Goal: Task Accomplishment & Management: Use online tool/utility

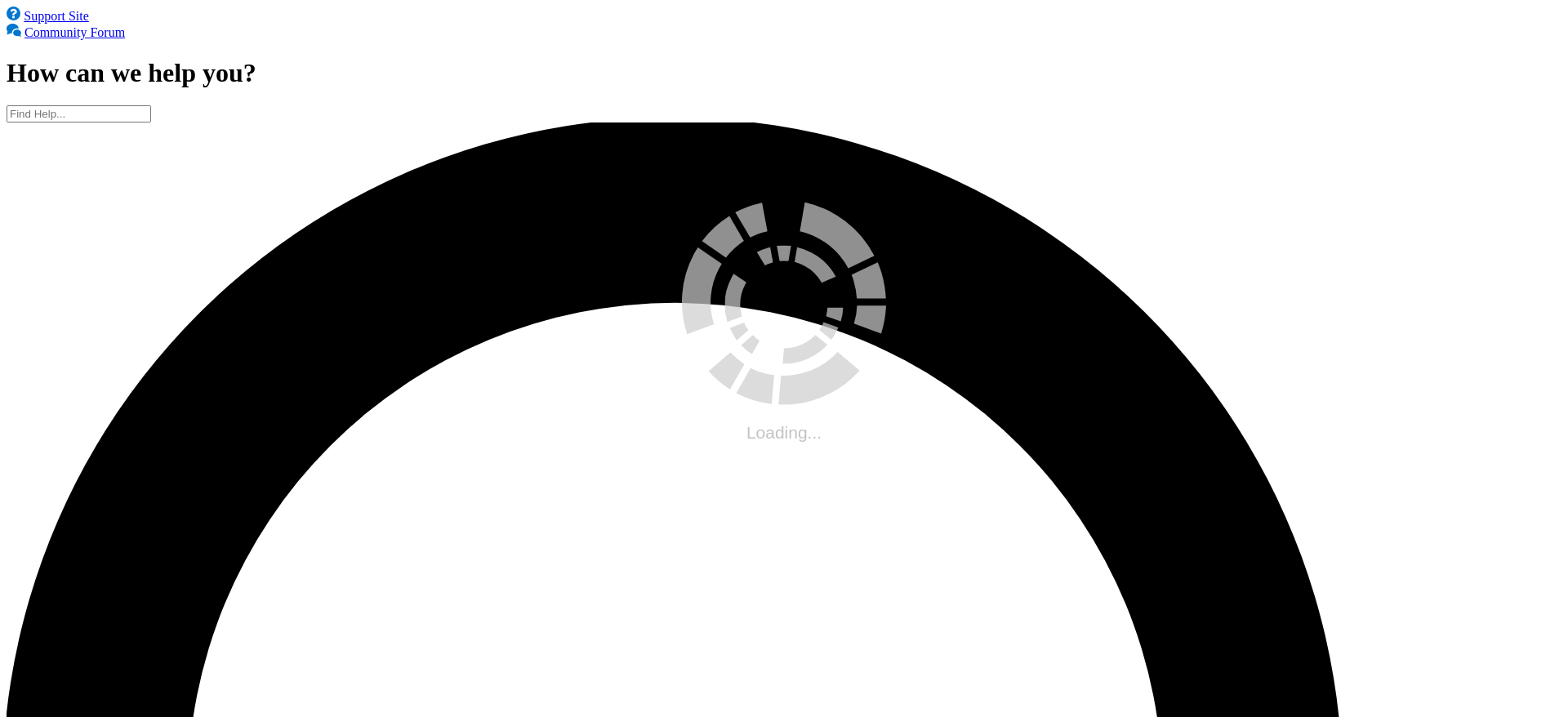
drag, startPoint x: 0, startPoint y: 0, endPoint x: 951, endPoint y: 258, distance: 985.4
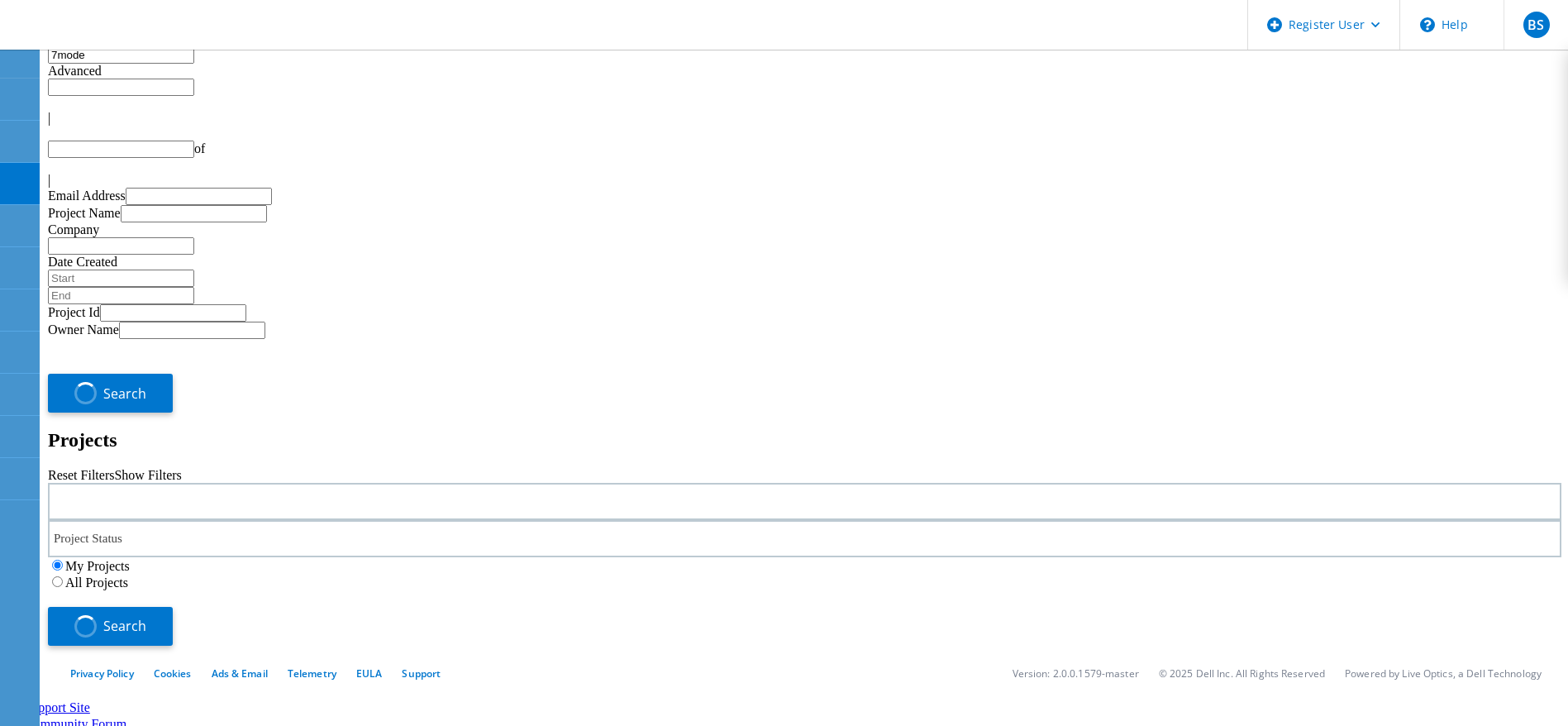
type input "1"
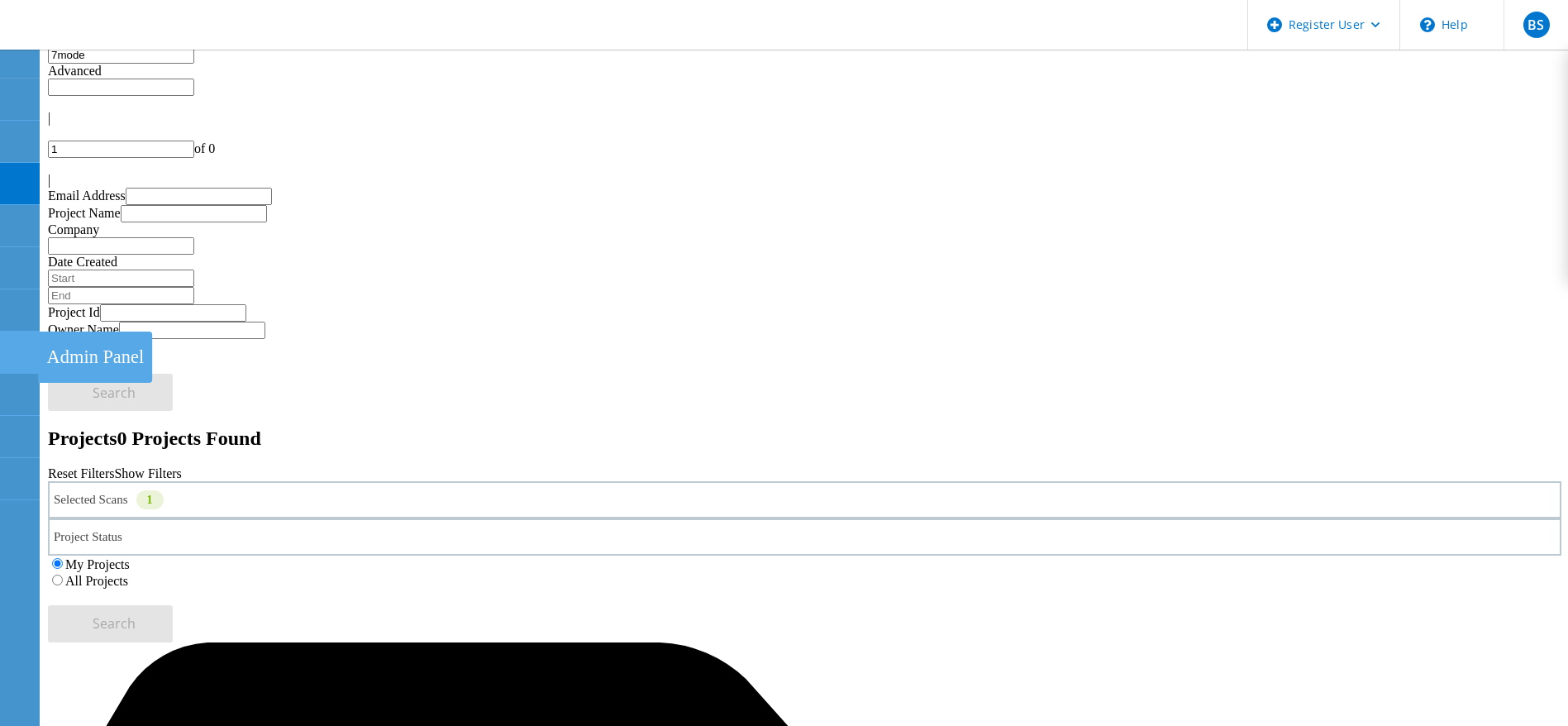
click at [12, 360] on div at bounding box center [19, 355] width 20 height 18
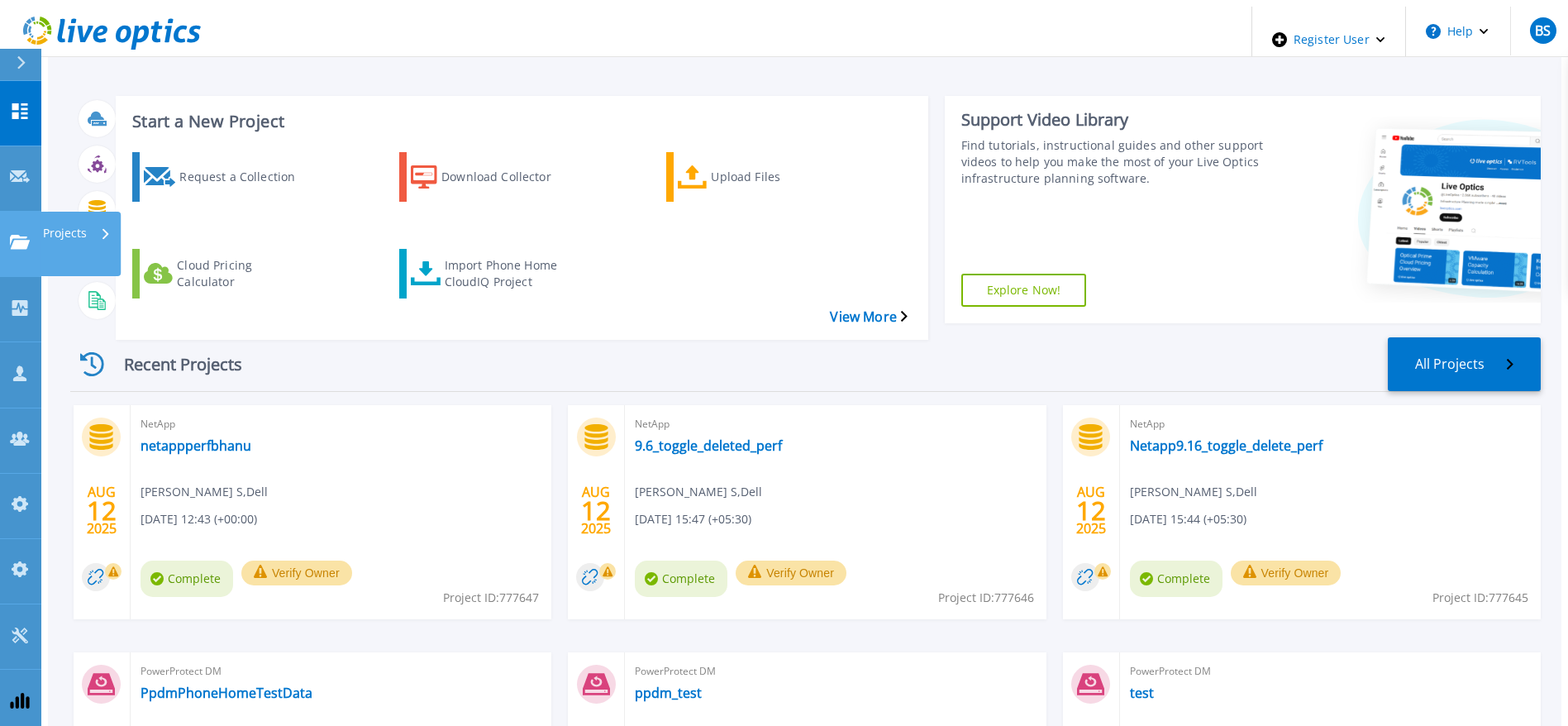
click at [8, 211] on link "Projects Projects" at bounding box center [21, 244] width 41 height 65
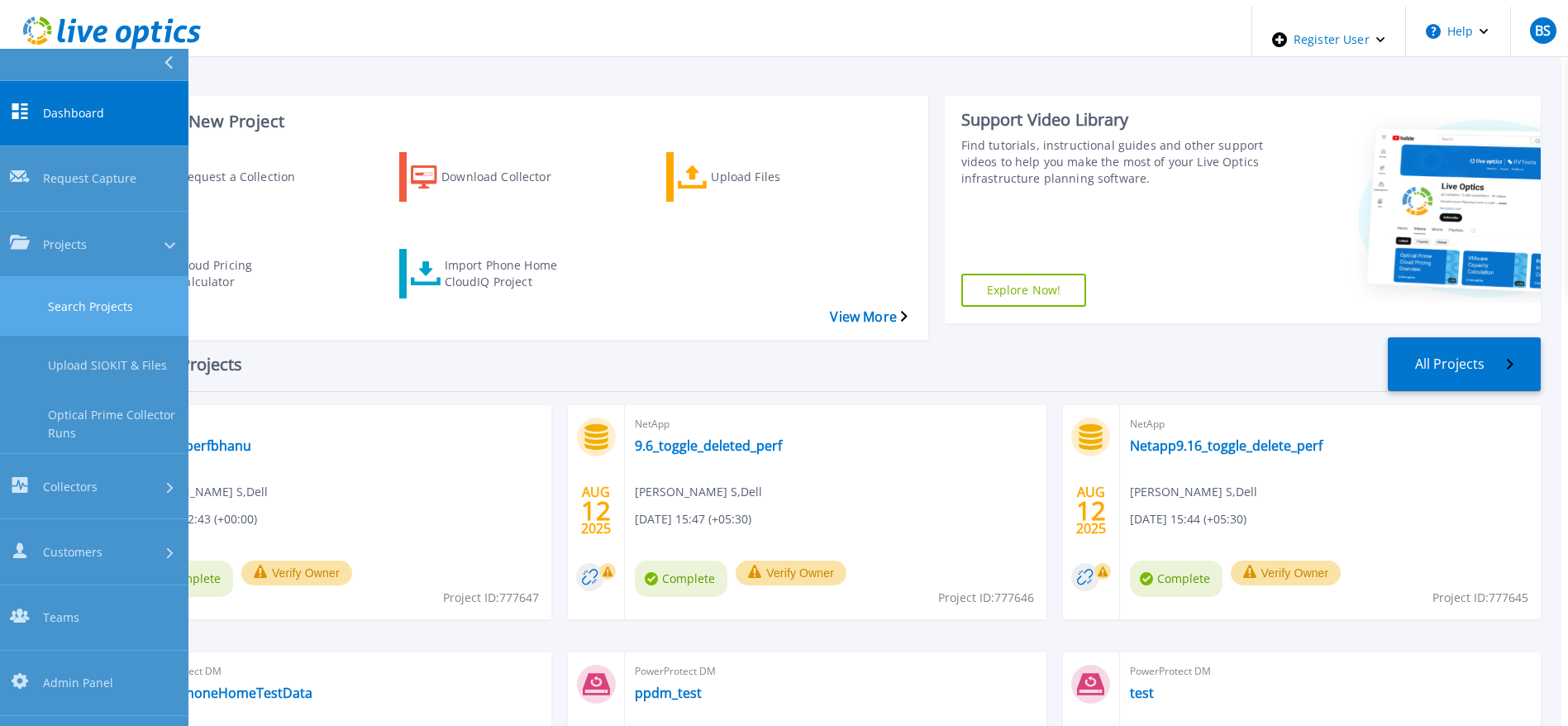
click at [33, 277] on link "Search Projects" at bounding box center [94, 306] width 189 height 59
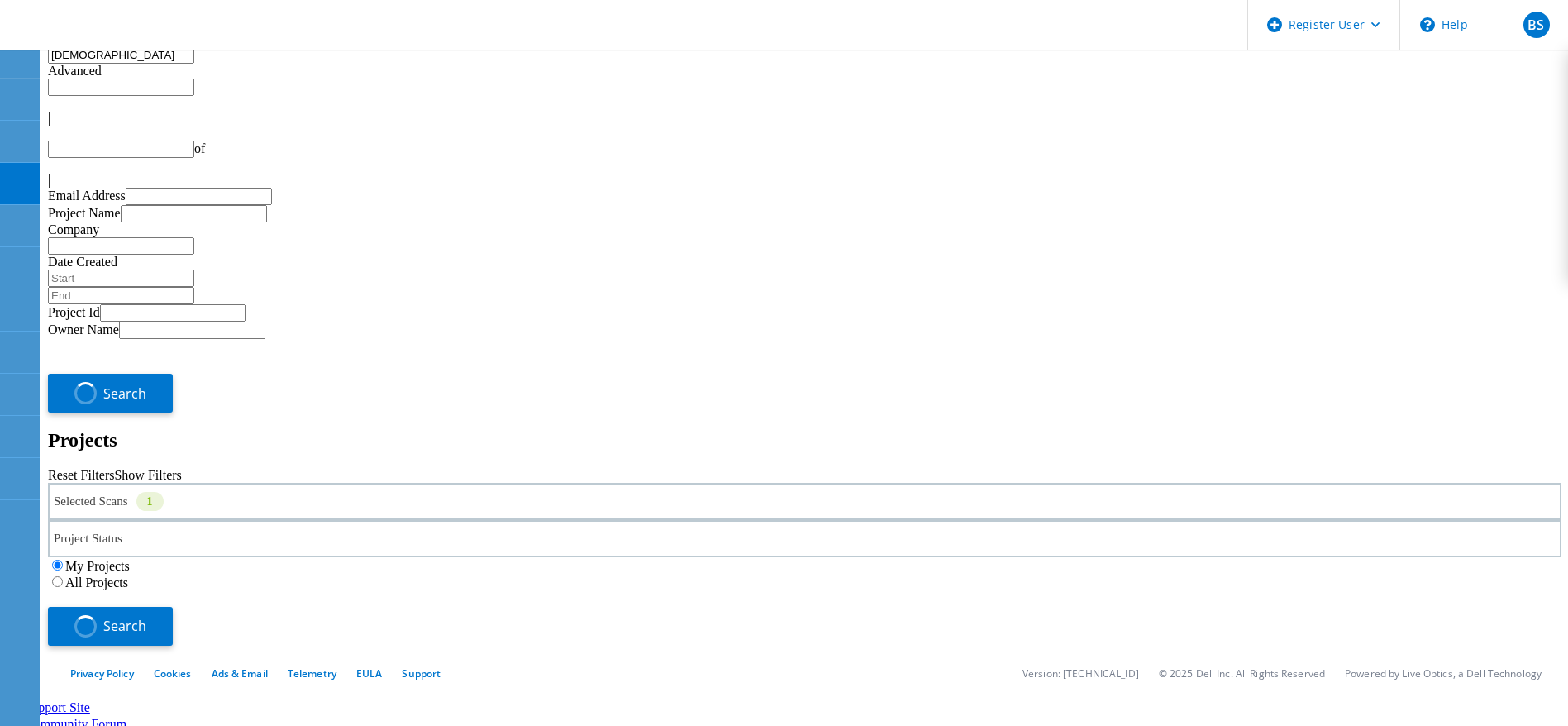
type input "1"
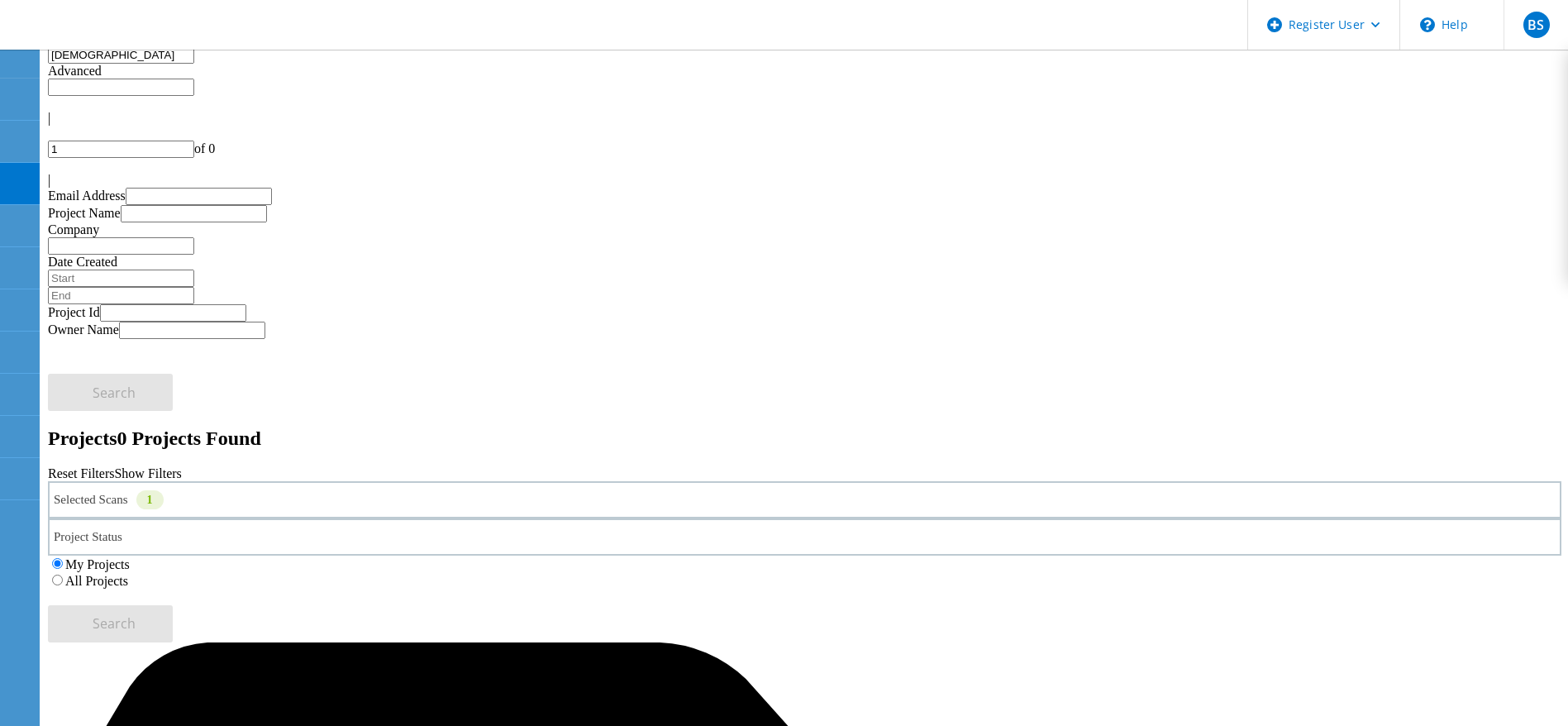
click at [442, 482] on div "Selected Scans 1" at bounding box center [804, 500] width 1513 height 37
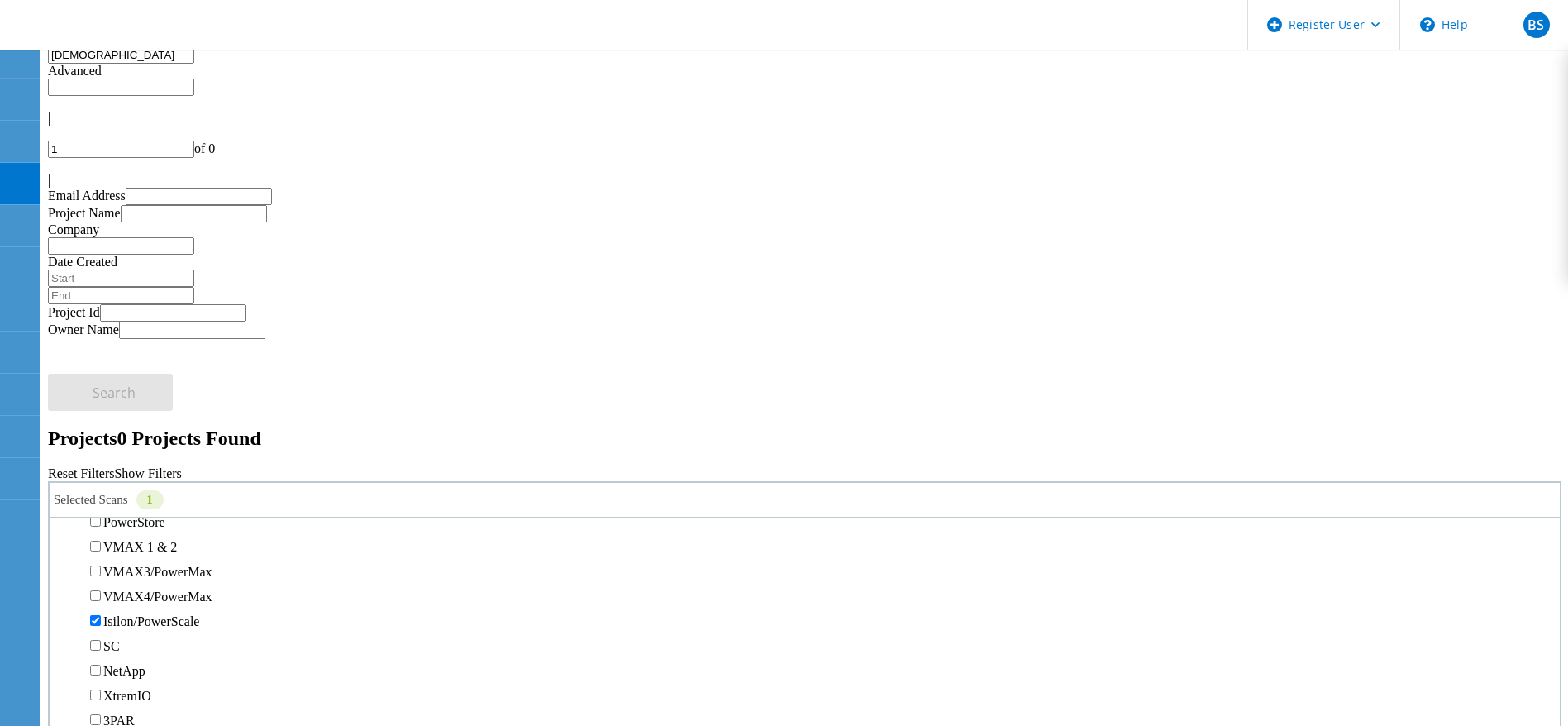
scroll to position [458, 0]
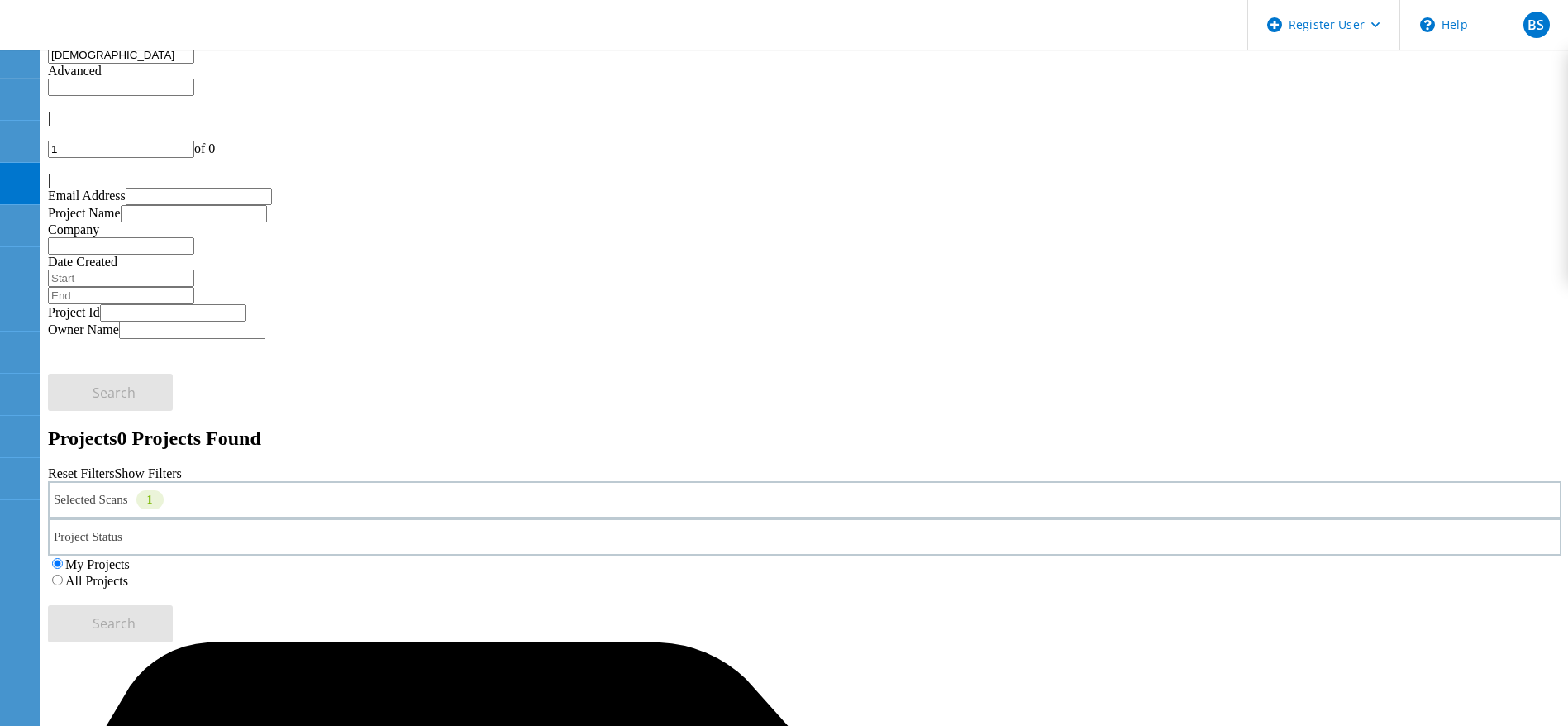
click at [1008, 556] on div "My Projects All Projects" at bounding box center [804, 573] width 1513 height 33
click at [128, 574] on label "All Projects" at bounding box center [97, 581] width 63 height 14
click at [63, 575] on input "All Projects" at bounding box center [57, 580] width 11 height 11
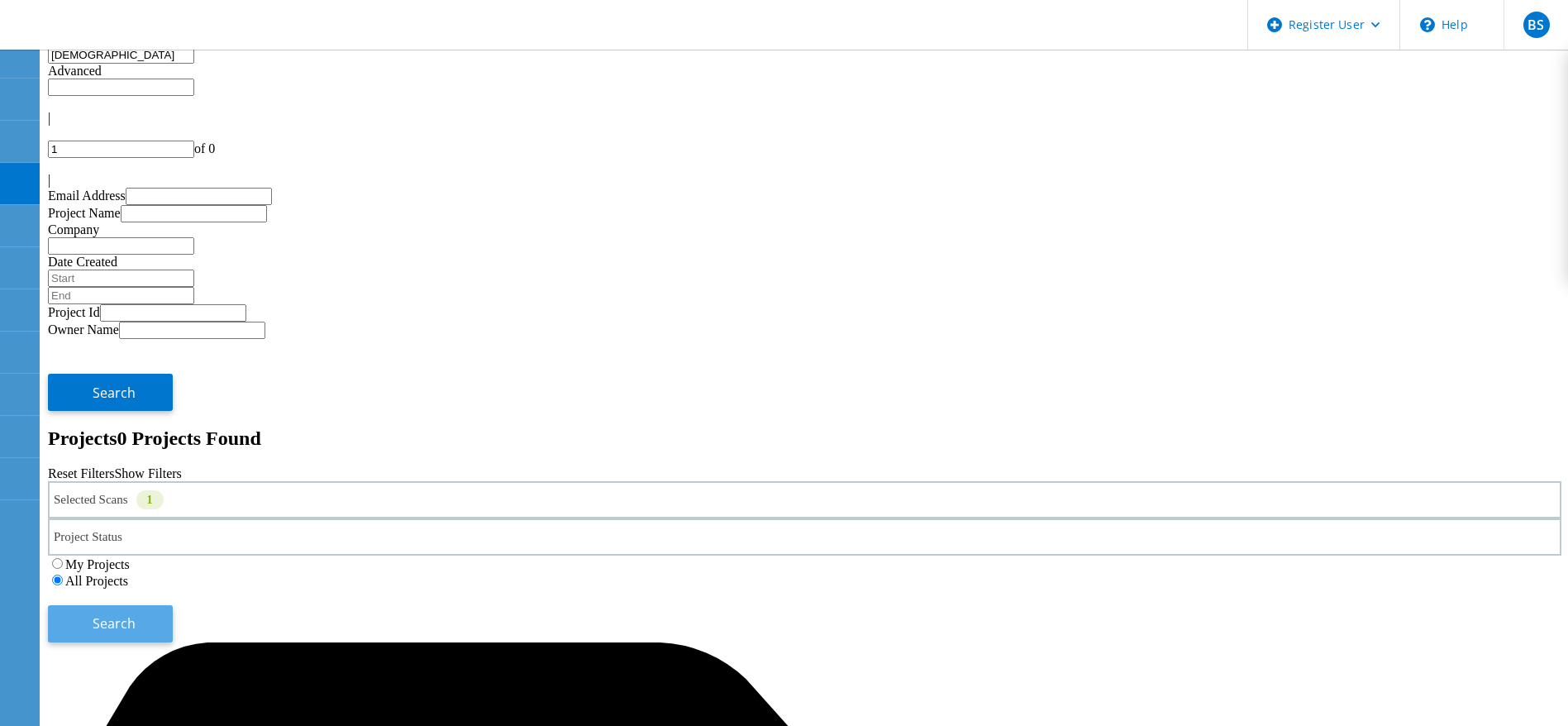
click at [173, 605] on button "Search" at bounding box center [110, 623] width 125 height 37
